Goal: Navigation & Orientation: Find specific page/section

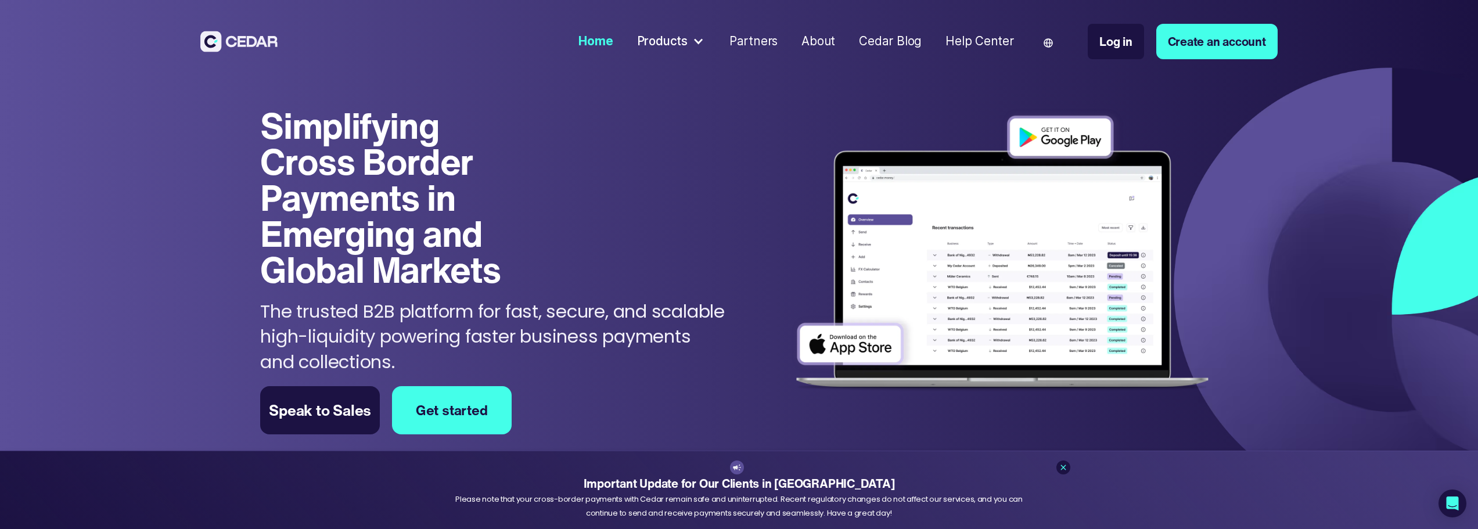
click at [677, 48] on div "Products" at bounding box center [662, 42] width 51 height 18
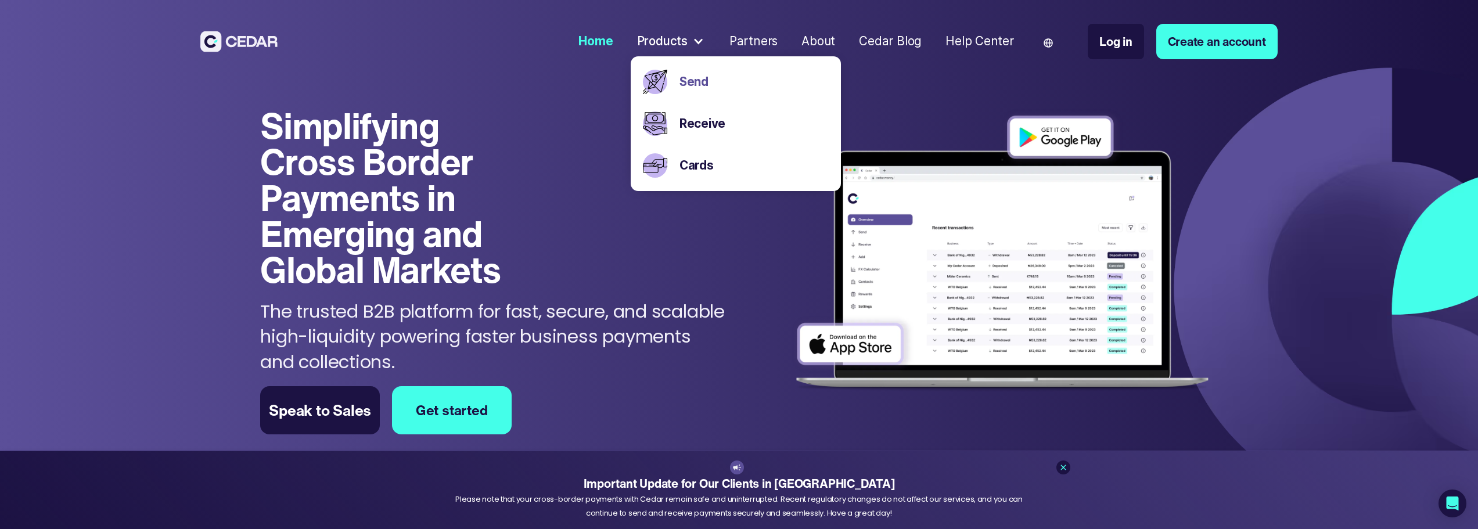
click at [686, 80] on link "Send" at bounding box center [754, 82] width 150 height 18
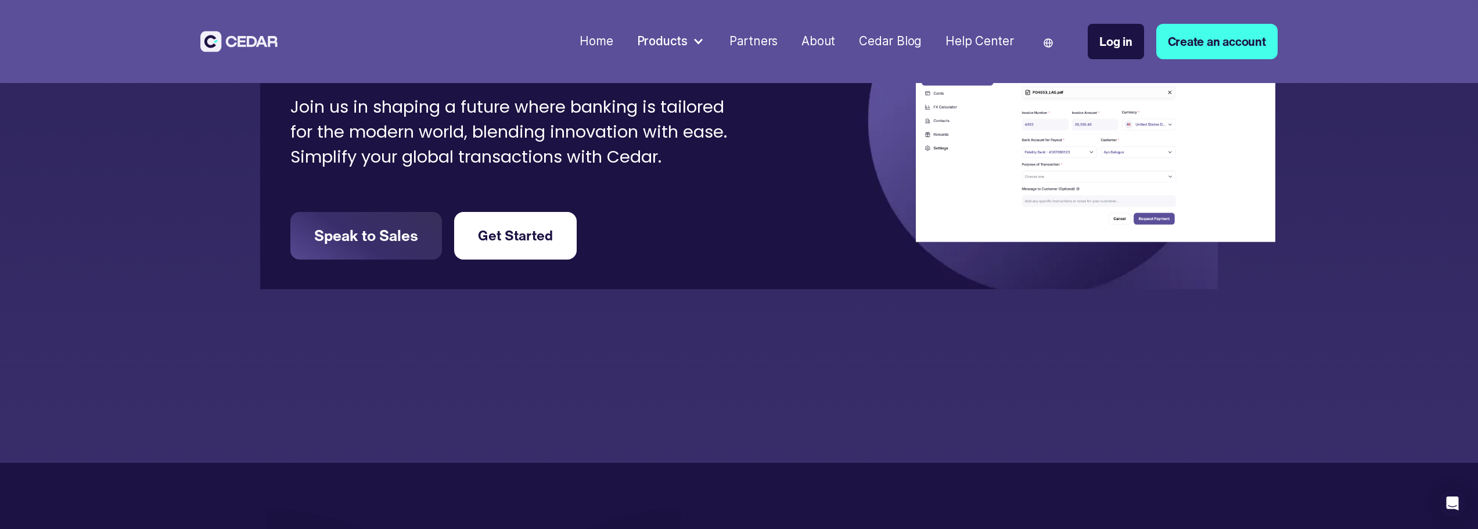
scroll to position [3775, 0]
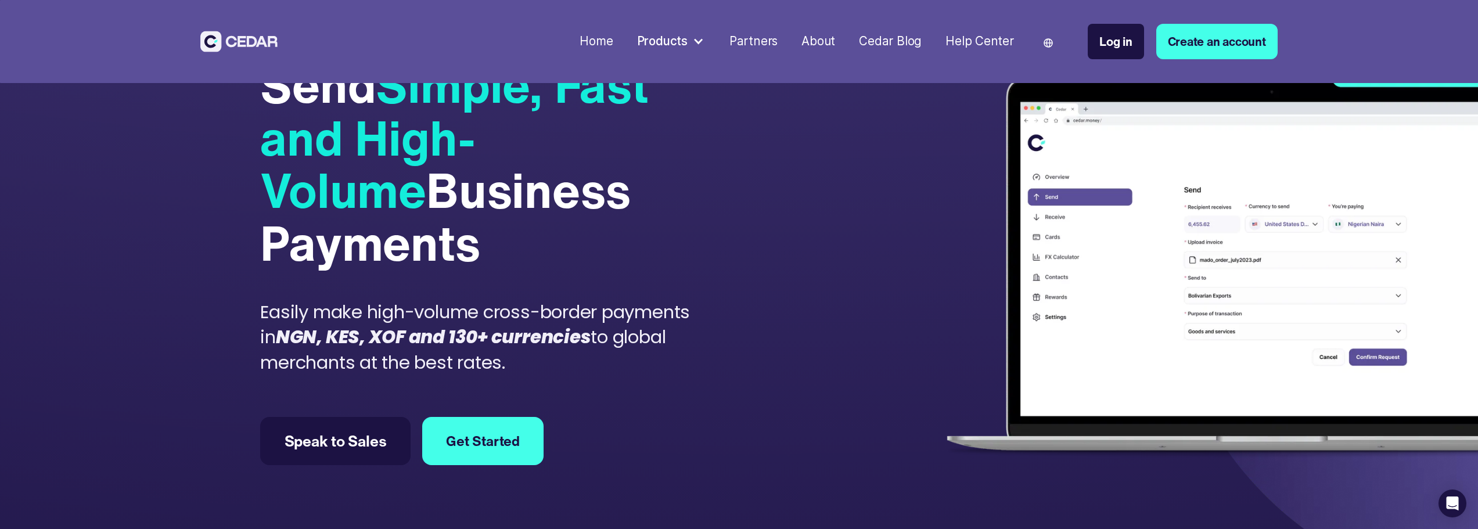
scroll to position [0, 0]
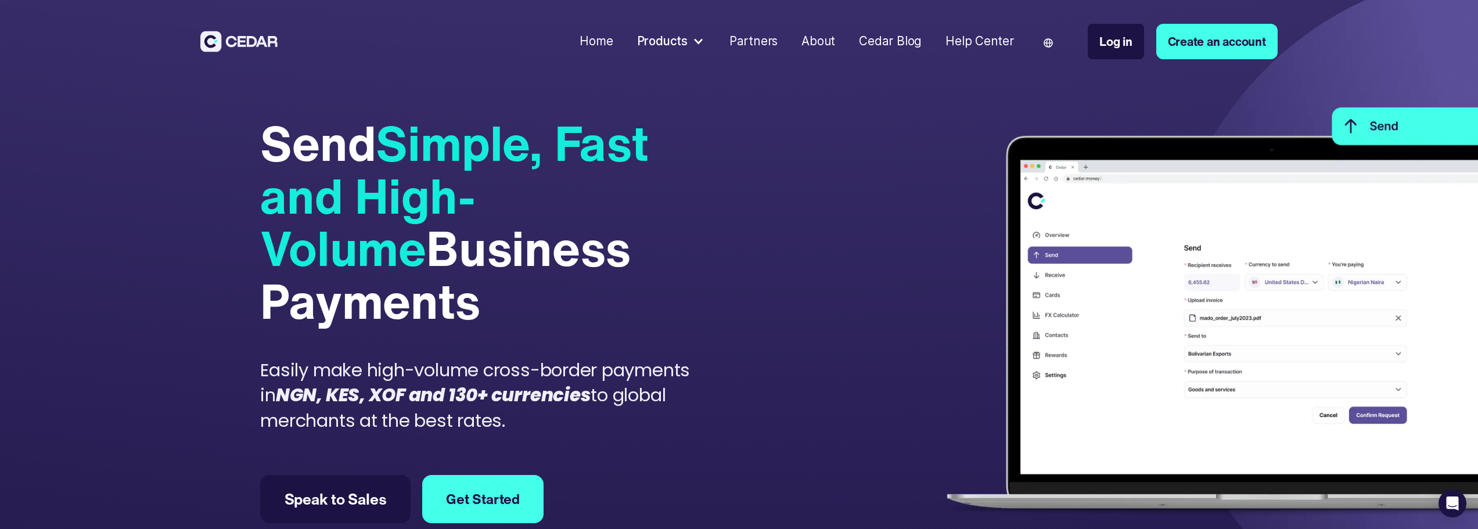
click at [681, 48] on div "Products" at bounding box center [662, 42] width 51 height 18
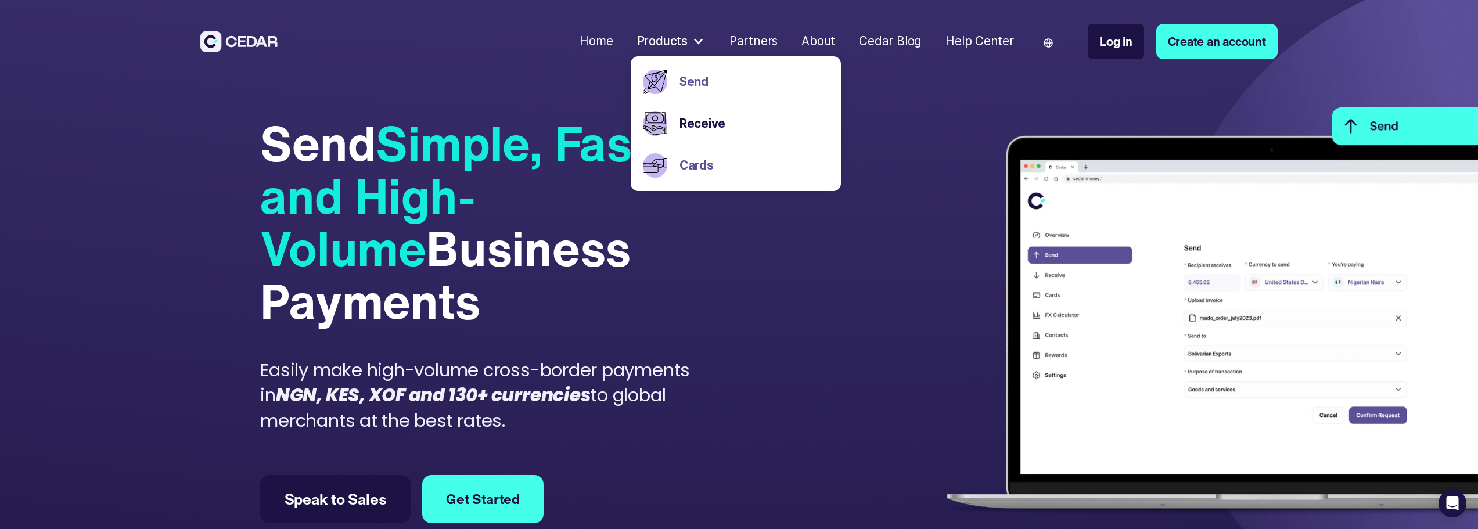
click at [696, 162] on link "Cards" at bounding box center [754, 166] width 150 height 18
